Goal: Find specific page/section: Find specific page/section

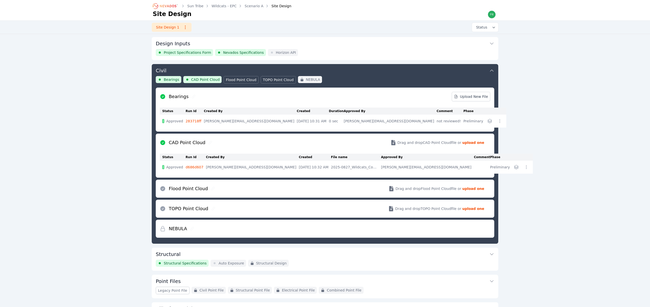
scroll to position [27, 0]
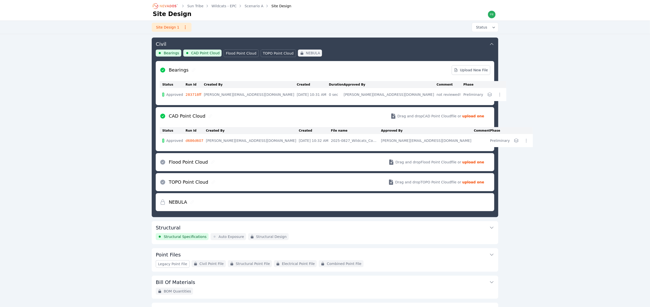
click at [174, 6] on icon "Breadcrumb" at bounding box center [168, 6] width 17 height 3
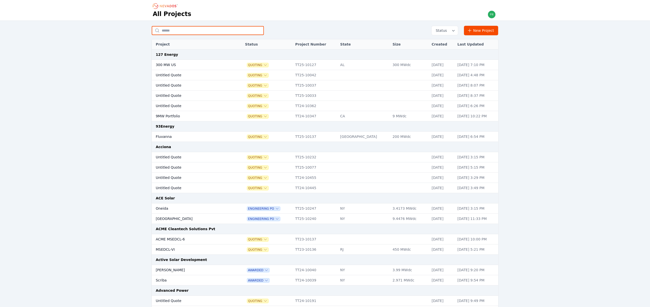
click at [184, 29] on input "text" at bounding box center [208, 30] width 112 height 9
type input "***"
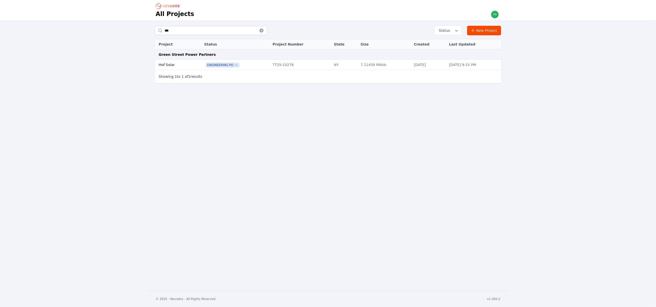
click at [244, 65] on div "Engineering PO" at bounding box center [235, 64] width 63 height 5
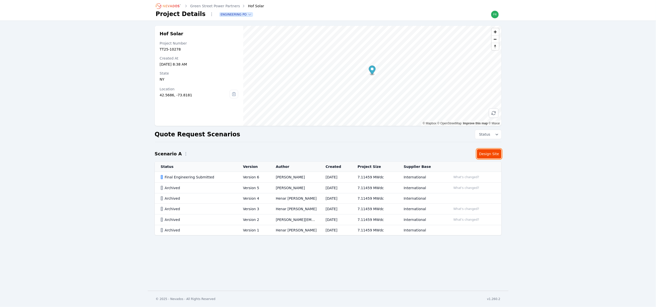
click at [497, 156] on link "Design Site" at bounding box center [489, 154] width 25 height 10
